Goal: Task Accomplishment & Management: Manage account settings

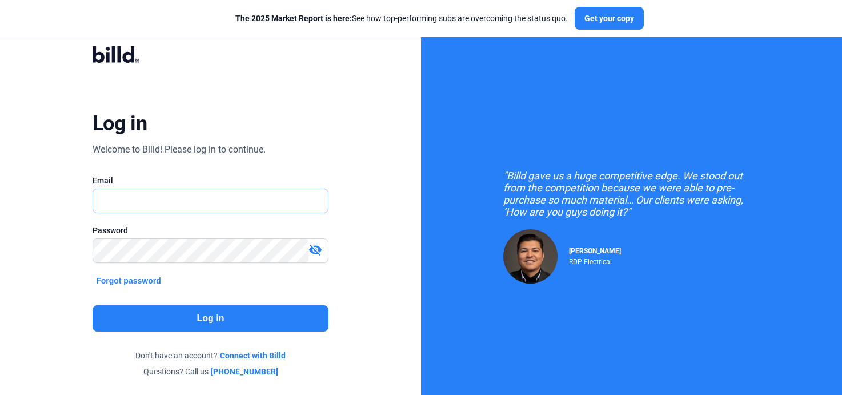
type input "[PERSON_NAME][EMAIL_ADDRESS][DOMAIN_NAME]"
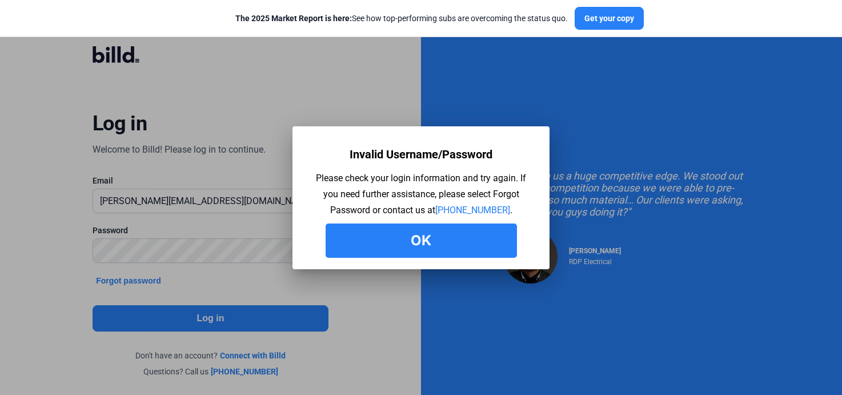
click at [435, 230] on button "Ok" at bounding box center [421, 240] width 191 height 34
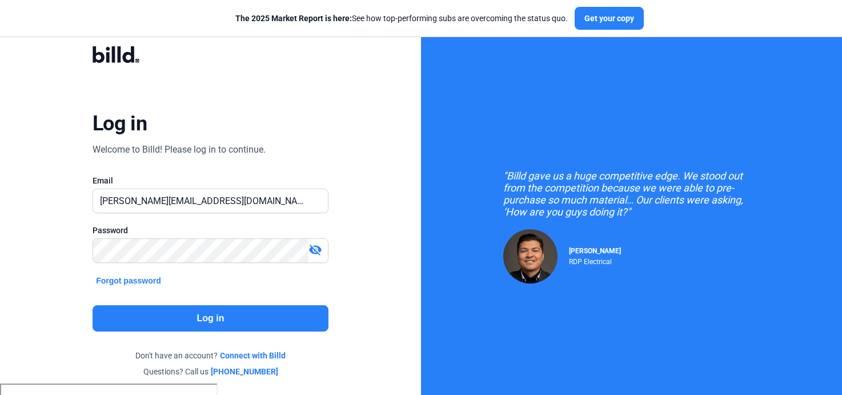
click at [317, 247] on mat-icon "visibility_off" at bounding box center [315, 250] width 14 height 14
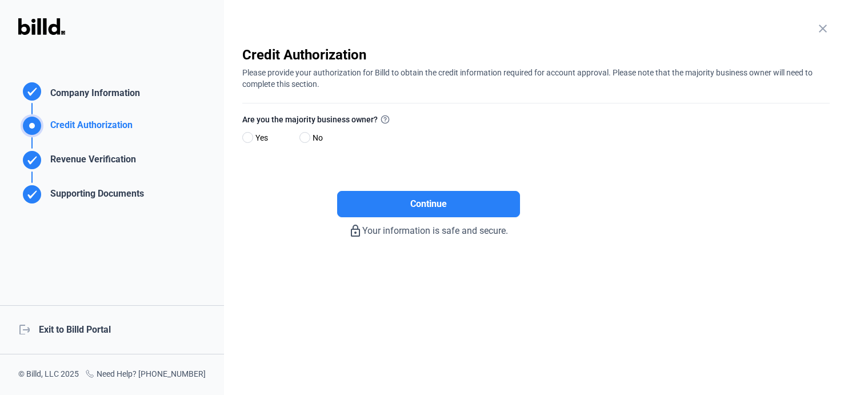
click at [825, 29] on mat-icon "close" at bounding box center [823, 29] width 14 height 14
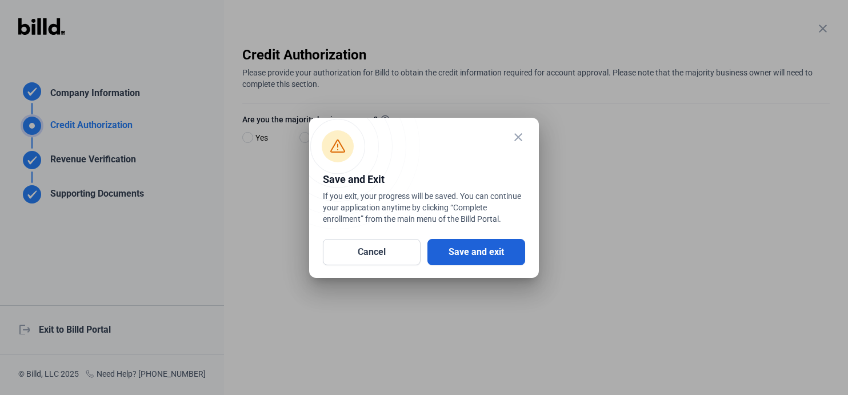
click at [470, 252] on button "Save and exit" at bounding box center [476, 252] width 98 height 26
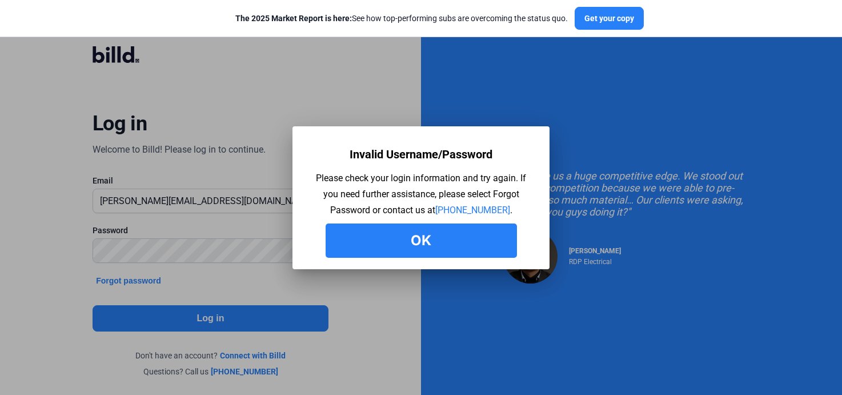
drag, startPoint x: 402, startPoint y: 241, endPoint x: 356, endPoint y: 175, distance: 80.4
click at [402, 240] on button "Ok" at bounding box center [421, 240] width 191 height 34
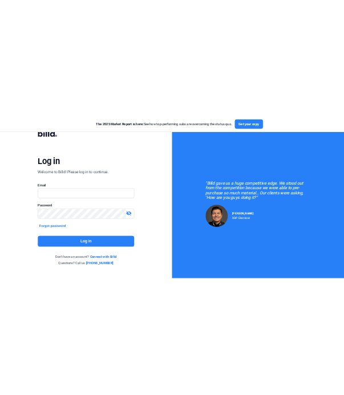
scroll to position [14, 0]
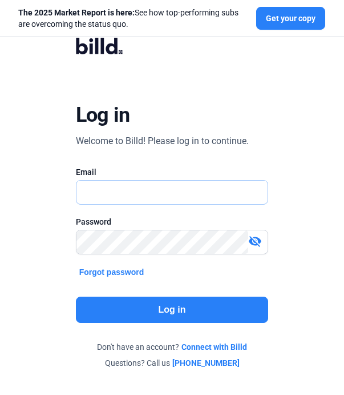
click at [113, 191] on input "text" at bounding box center [167, 192] width 180 height 23
type input "[EMAIL_ADDRESS][DOMAIN_NAME]"
click at [115, 312] on button "Log in" at bounding box center [172, 309] width 193 height 26
